Goal: Book appointment/travel/reservation

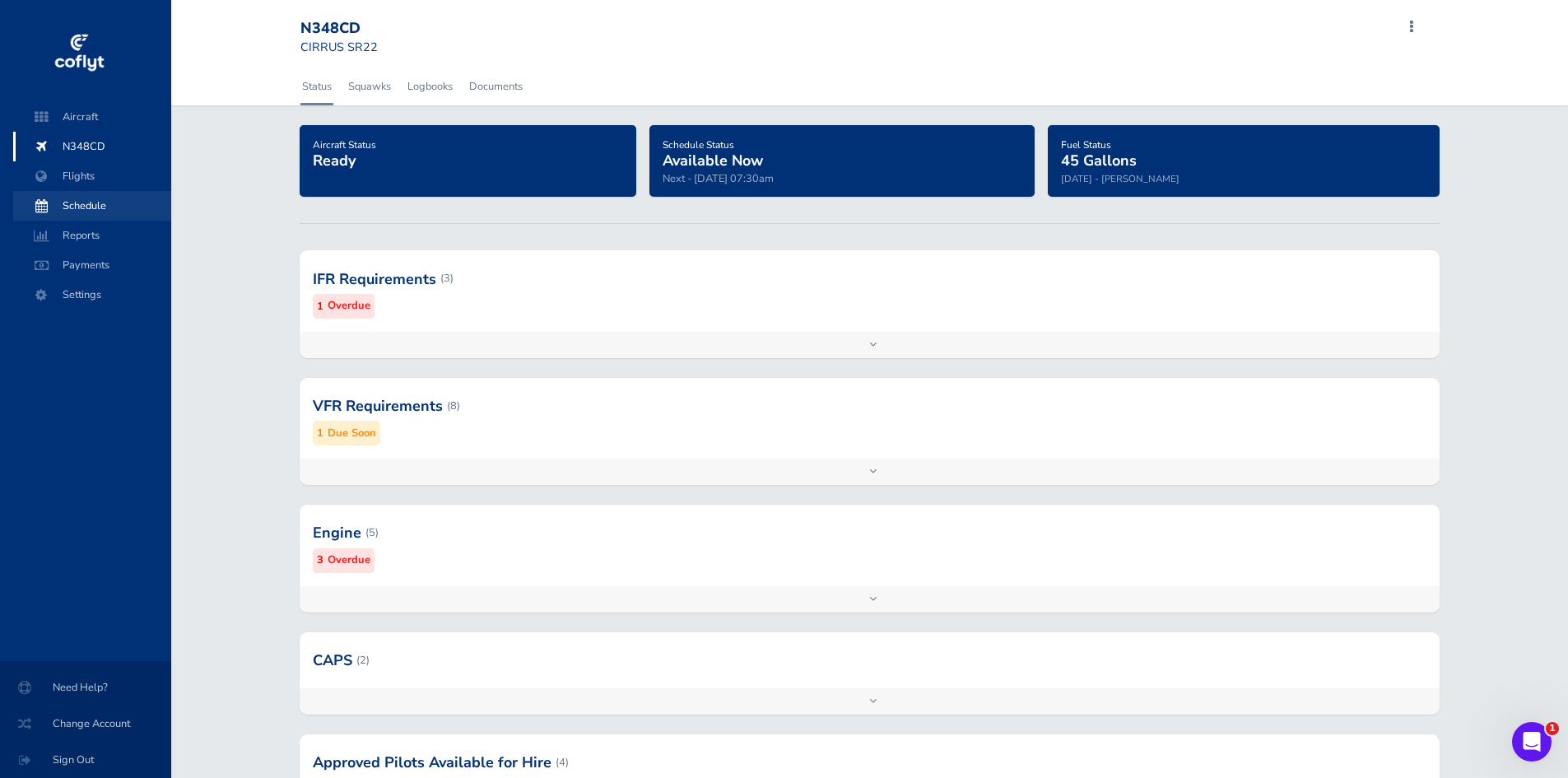
click at [70, 204] on span "Schedule" at bounding box center [92, 206] width 125 height 30
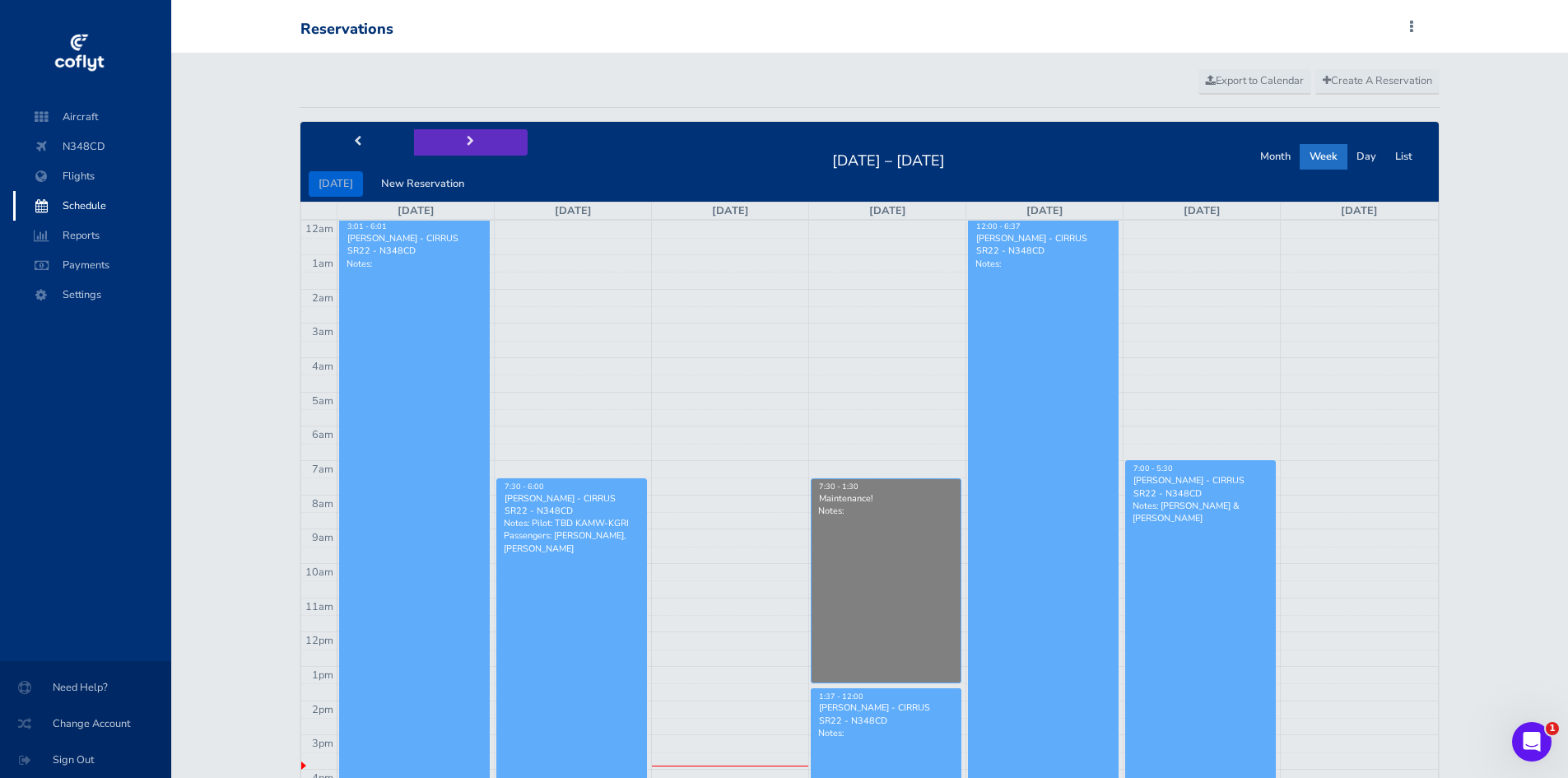
click at [467, 144] on span "next" at bounding box center [470, 142] width 7 height 11
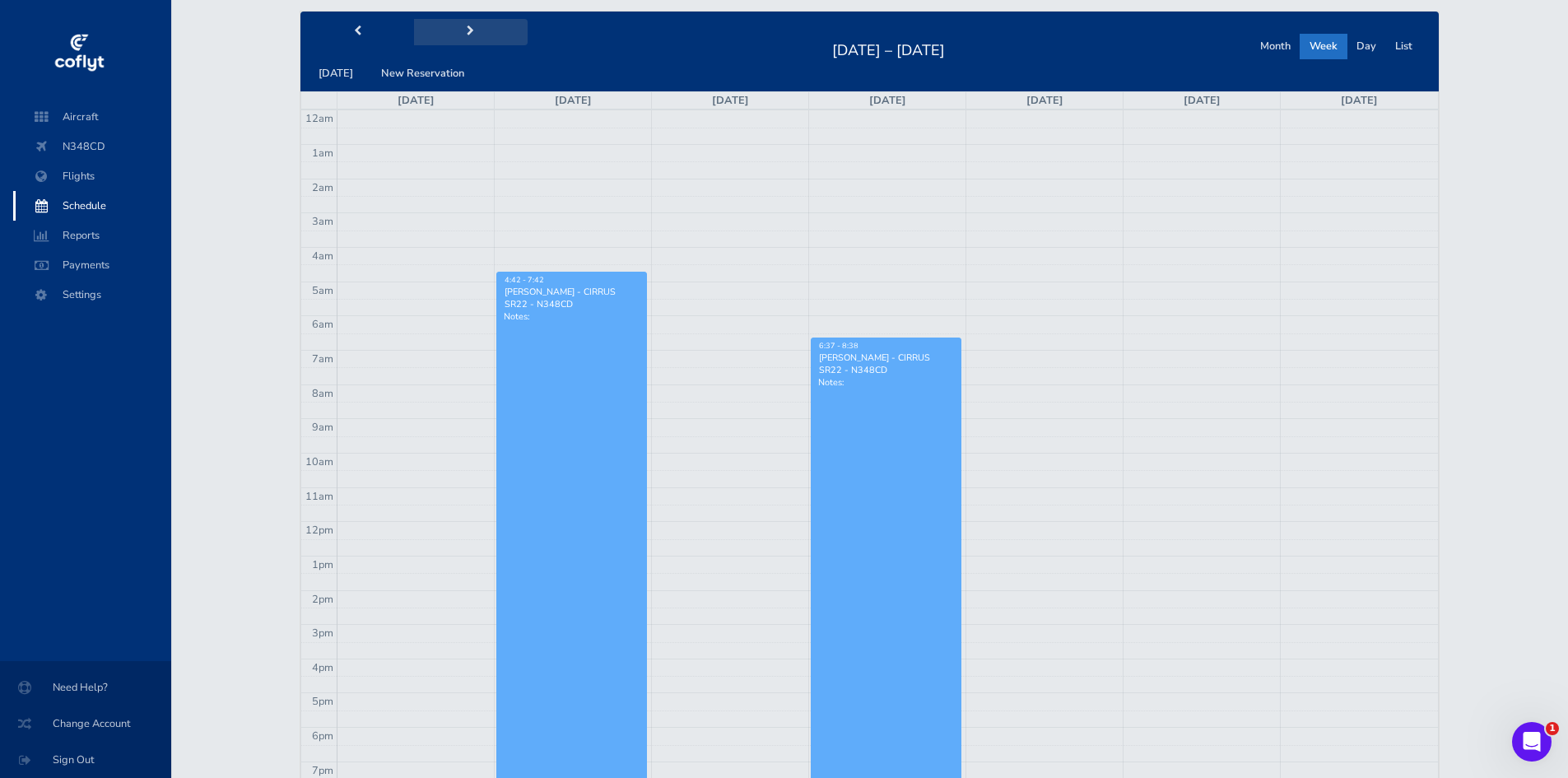
scroll to position [82, 0]
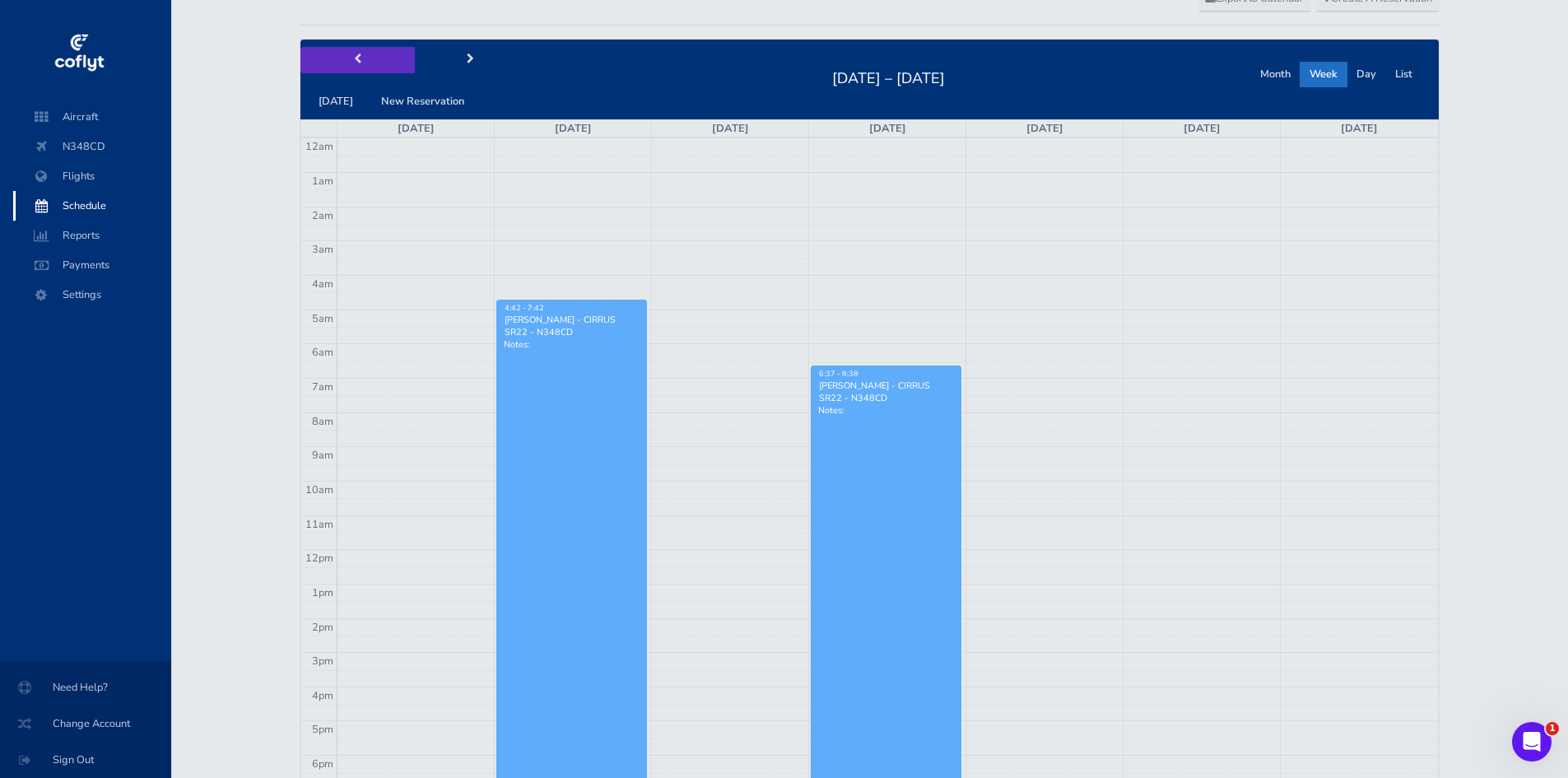
click at [368, 55] on button "prev" at bounding box center [357, 59] width 114 height 26
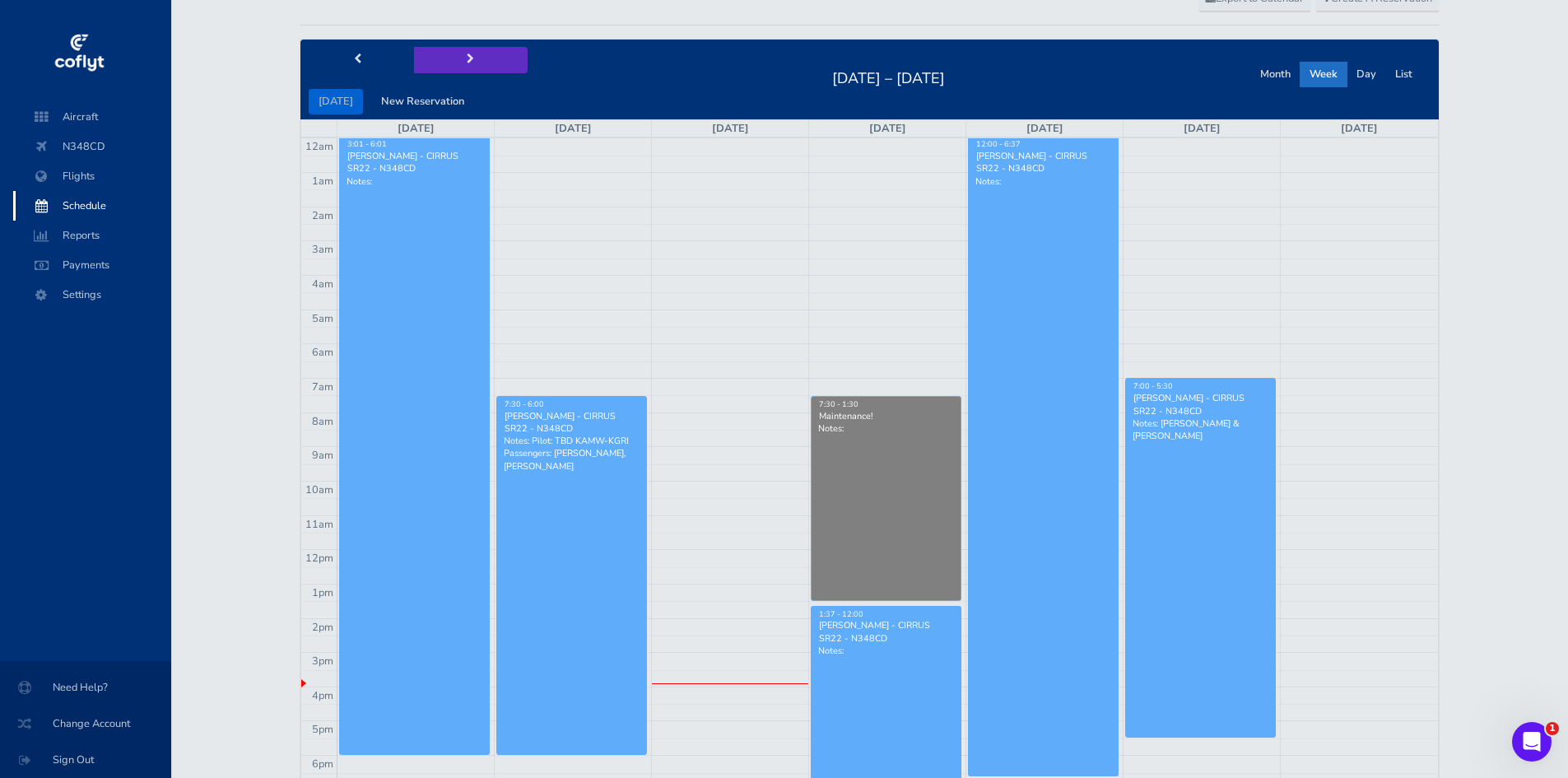
click at [441, 56] on button "next" at bounding box center [471, 59] width 114 height 26
